Goal: Task Accomplishment & Management: Manage account settings

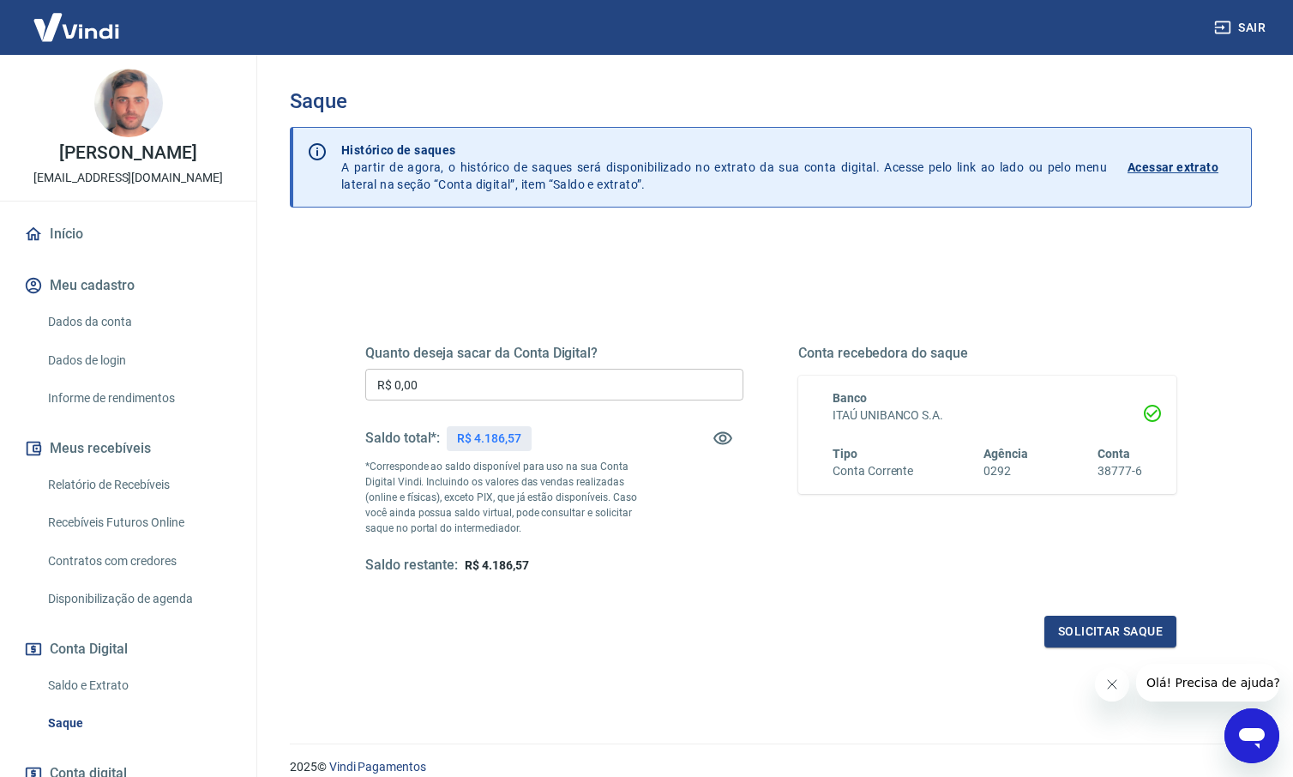
click at [510, 442] on p "R$ 4.186,57" at bounding box center [488, 439] width 63 height 18
copy p "4.186,57"
click at [552, 390] on input "R$ 0,00" at bounding box center [554, 385] width 378 height 32
paste input "text"
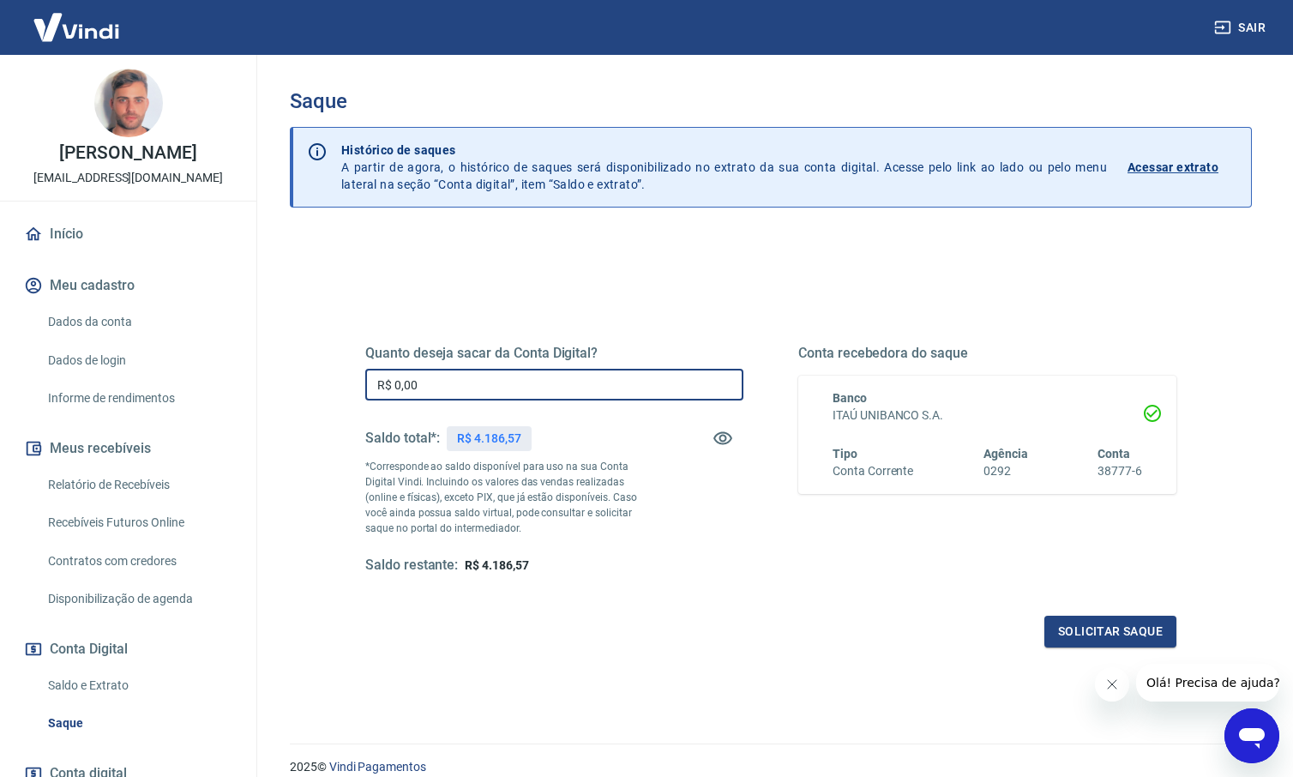
drag, startPoint x: 460, startPoint y: 386, endPoint x: 267, endPoint y: 387, distance: 193.8
click at [262, 387] on div "Saque Histórico de saques A partir de agora, o histórico de saques será disponi…" at bounding box center [771, 389] width 1044 height 668
paste input "4.186,57"
type input "R$ 4.186,57"
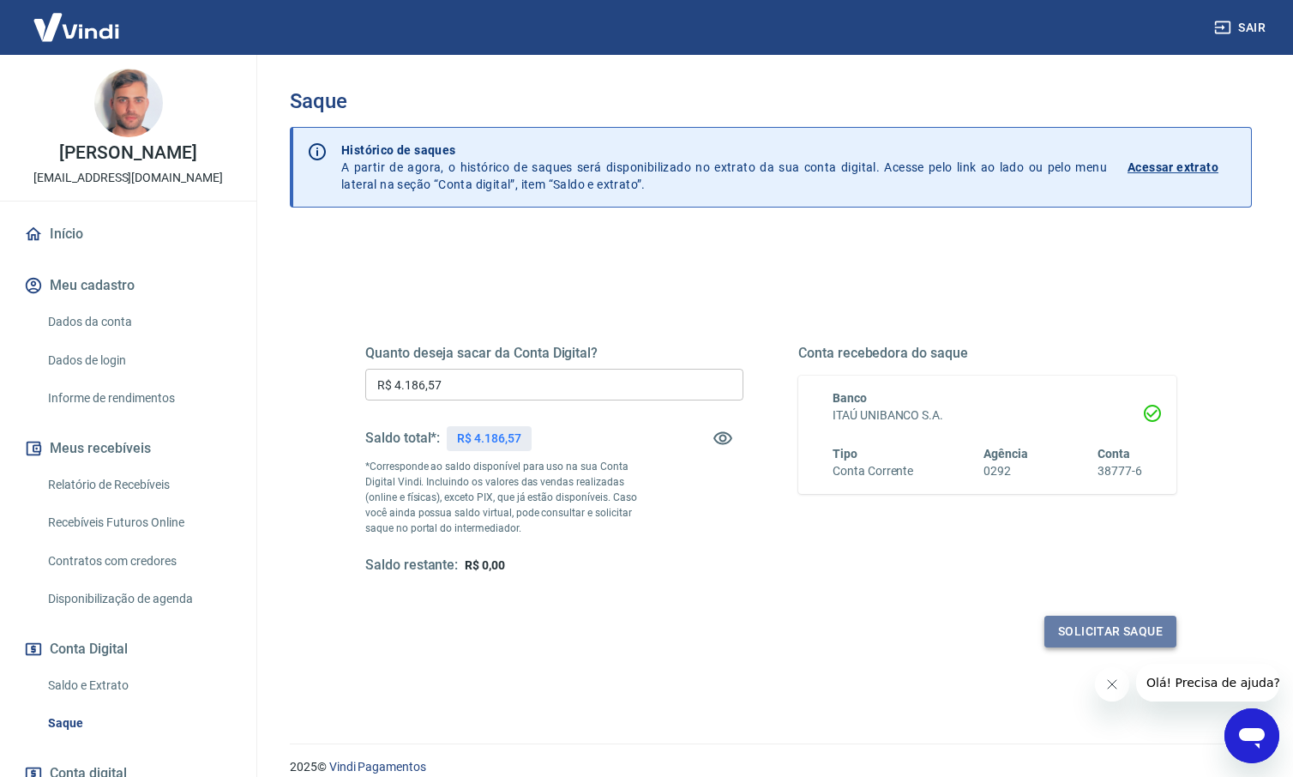
click at [1111, 622] on button "Solicitar saque" at bounding box center [1110, 632] width 132 height 32
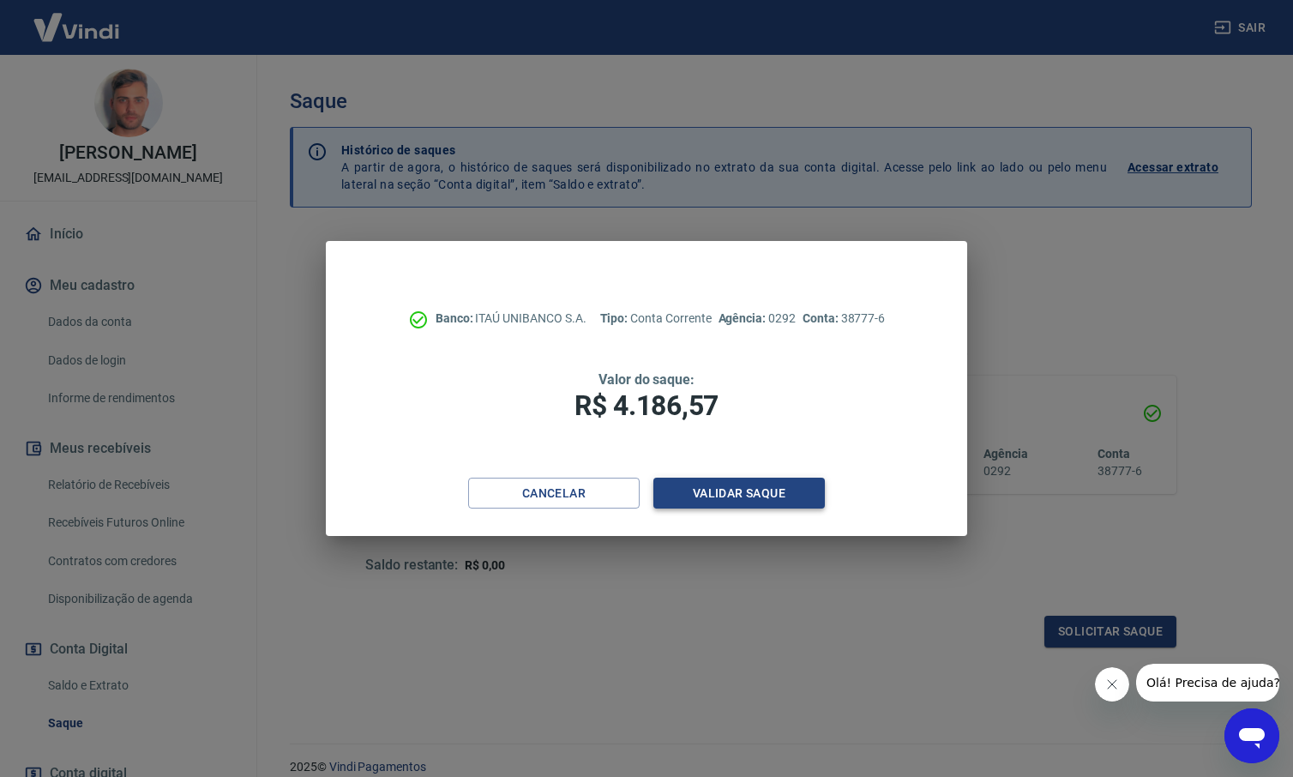
click at [755, 498] on button "Validar saque" at bounding box center [738, 494] width 171 height 32
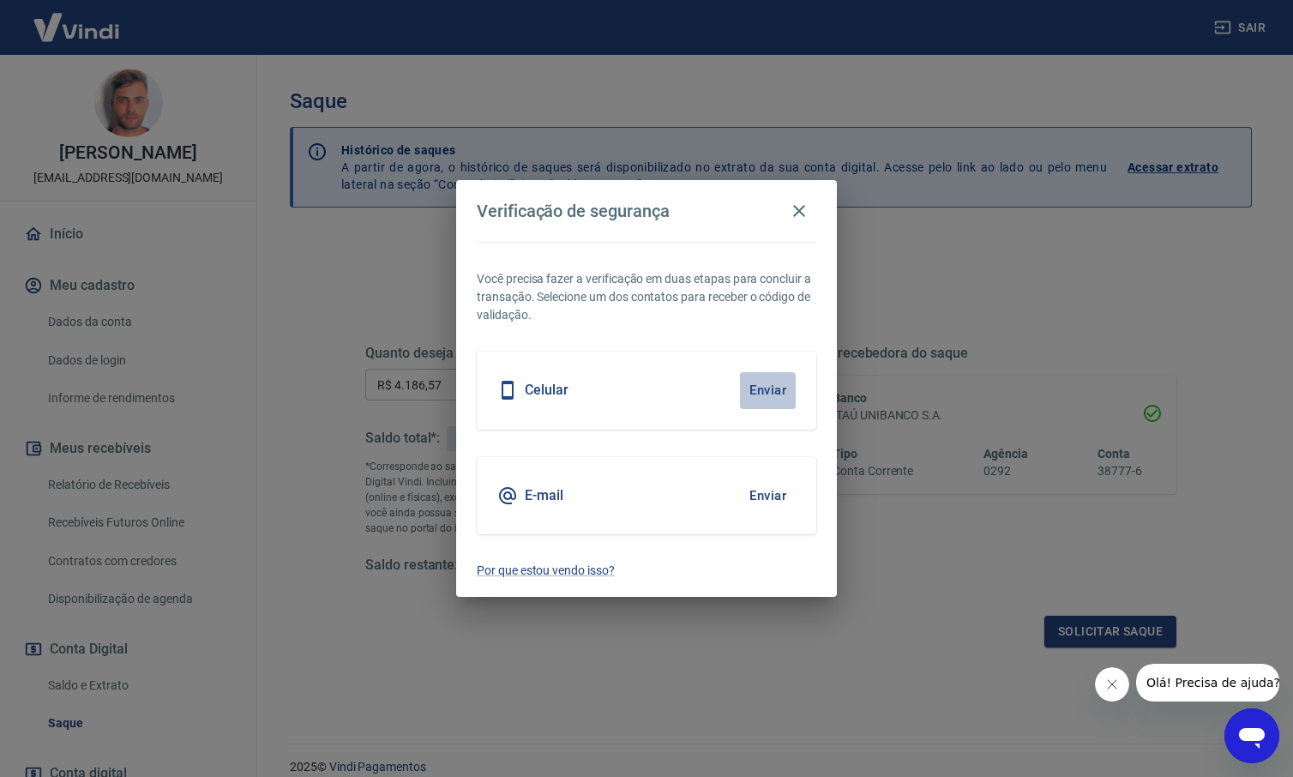
click at [764, 383] on button "Enviar" at bounding box center [768, 390] width 56 height 36
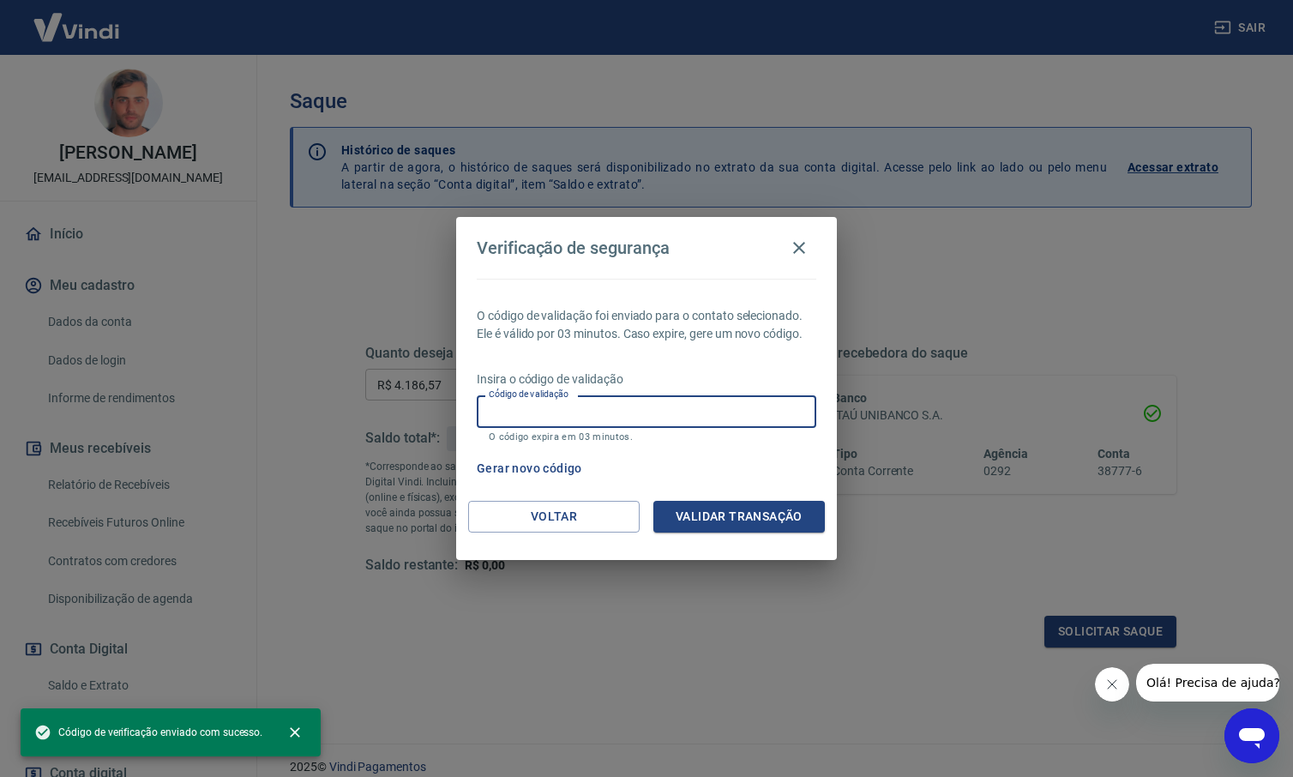
click at [703, 408] on input "Código de validação" at bounding box center [647, 411] width 340 height 32
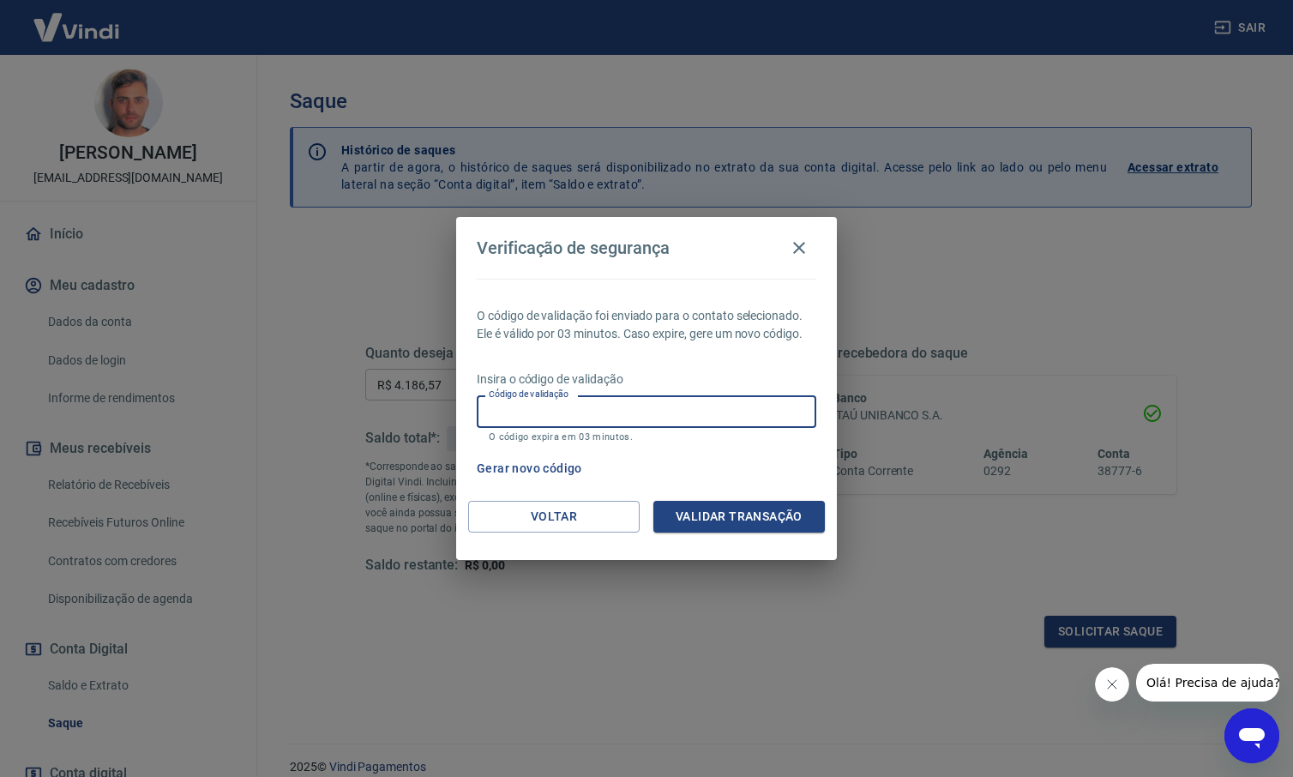
click at [710, 366] on div "O código de validação foi enviado para o contato selecionado. Ele é válido por …" at bounding box center [646, 390] width 381 height 222
click at [682, 418] on input "Código de validação" at bounding box center [647, 411] width 340 height 32
click at [709, 373] on p "Insira o código de validação" at bounding box center [647, 379] width 340 height 18
click at [690, 413] on input "Código de validação" at bounding box center [647, 411] width 340 height 32
click at [723, 366] on div "O código de validação foi enviado para o contato selecionado. Ele é válido por …" at bounding box center [646, 390] width 381 height 222
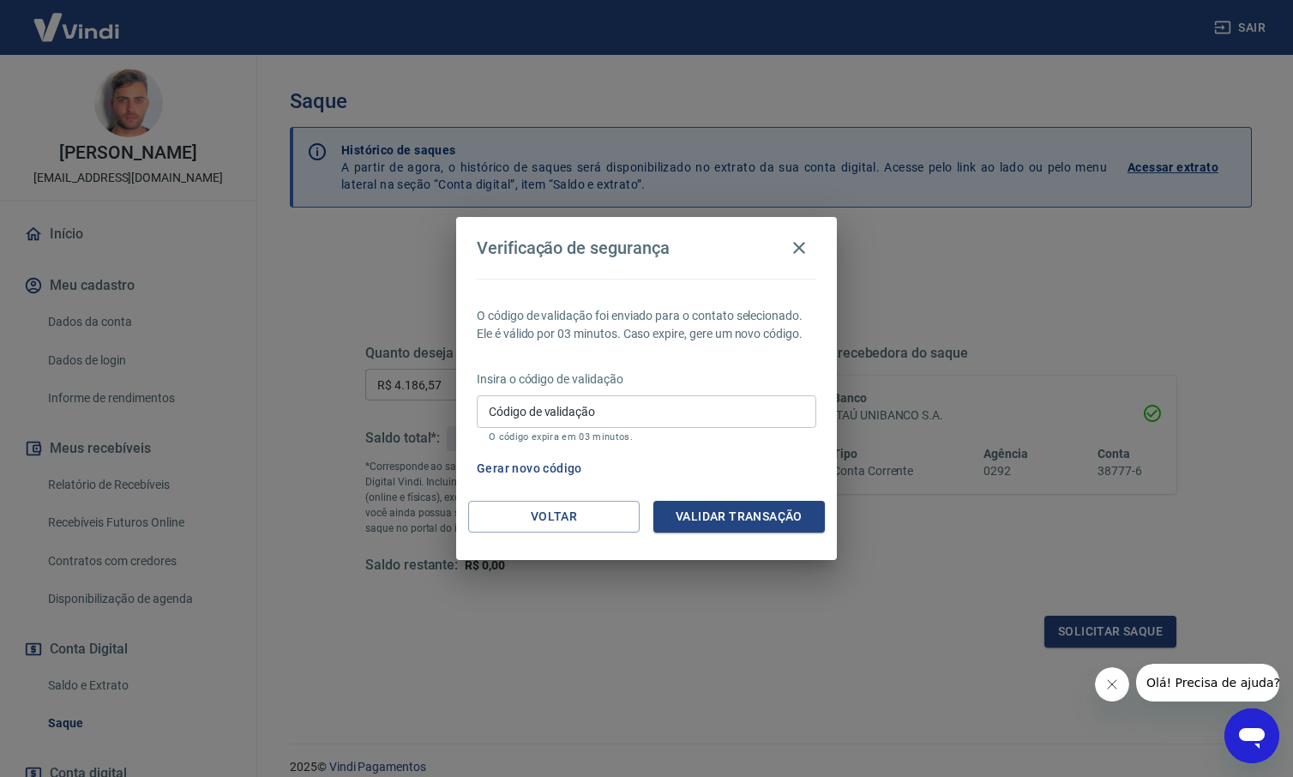
click at [706, 404] on input "Código de validação" at bounding box center [647, 411] width 340 height 32
click at [730, 344] on div "O código de validação foi enviado para o contato selecionado. Ele é válido por …" at bounding box center [646, 390] width 381 height 222
drag, startPoint x: 713, startPoint y: 417, endPoint x: 717, endPoint y: 406, distance: 11.7
click at [713, 416] on input "Código de validação" at bounding box center [647, 411] width 340 height 32
type input "514127"
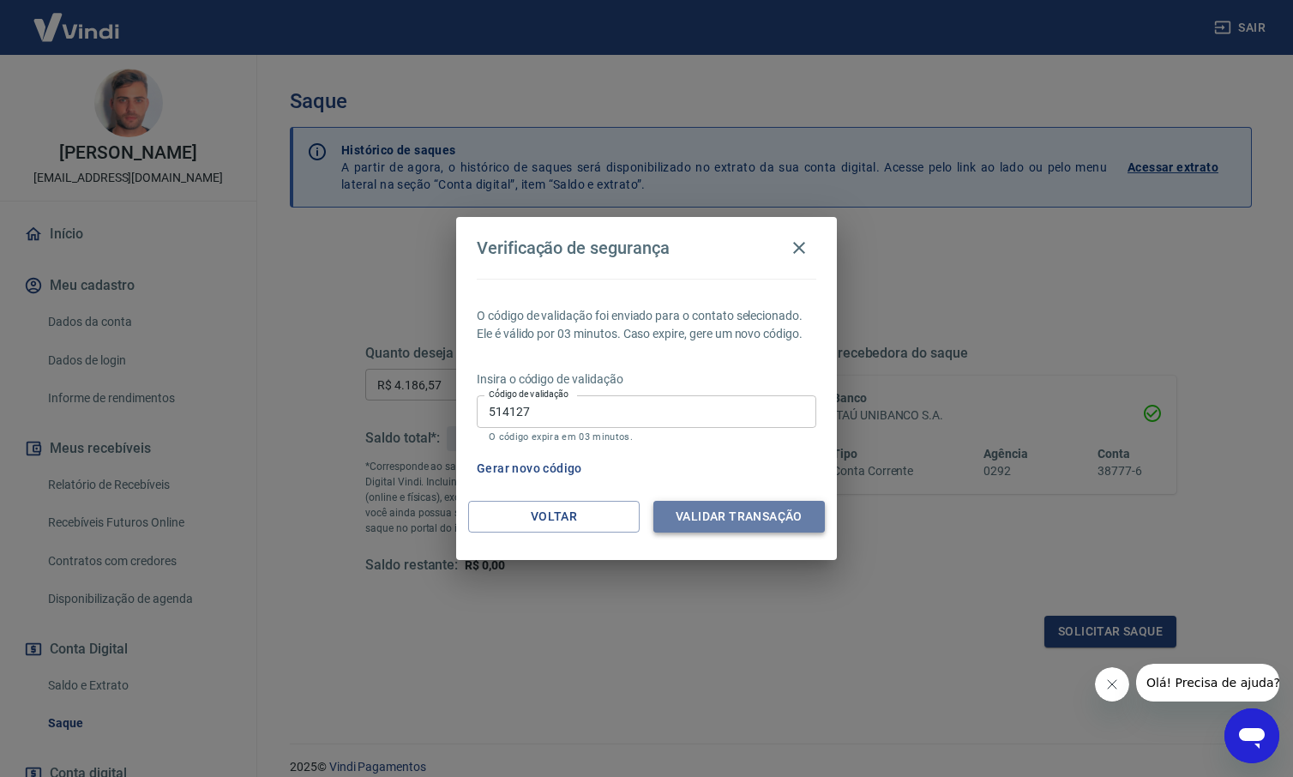
click at [697, 511] on button "Validar transação" at bounding box center [738, 517] width 171 height 32
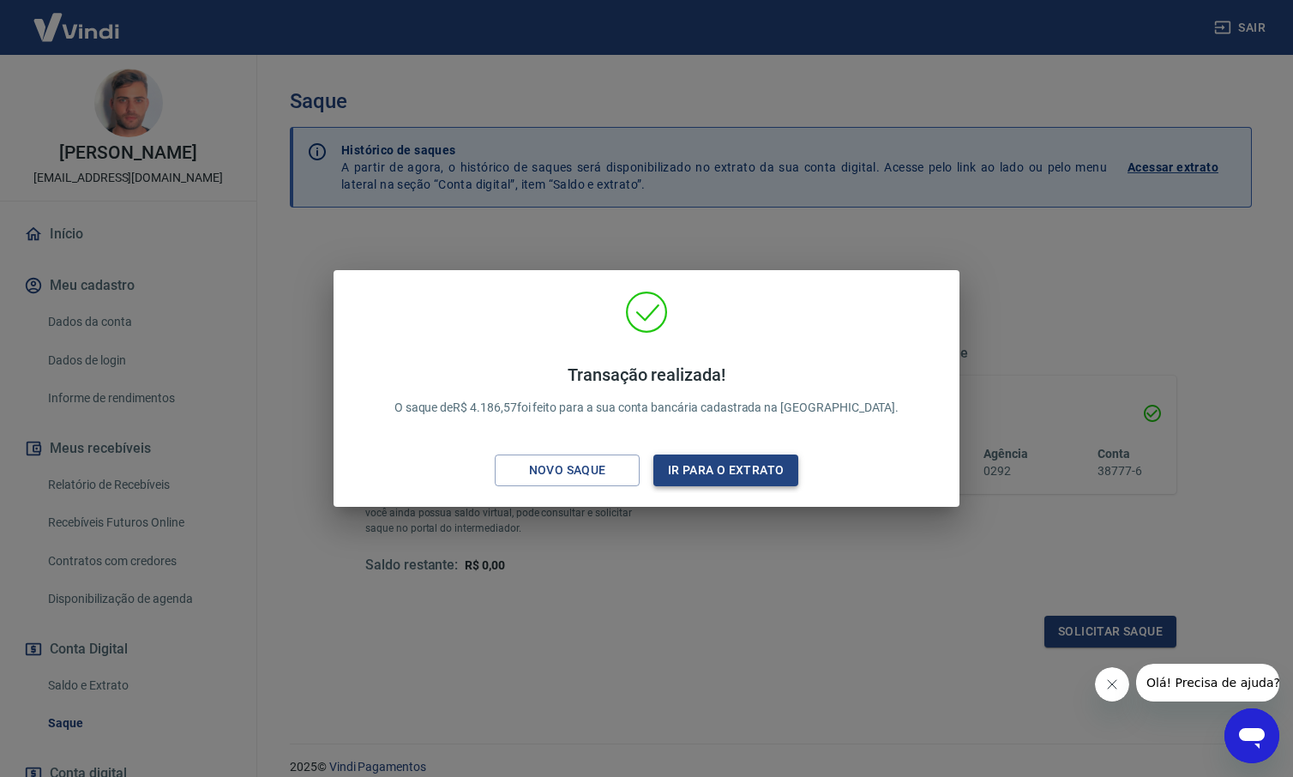
click at [737, 456] on button "Ir para o extrato" at bounding box center [725, 470] width 145 height 32
